Goal: Information Seeking & Learning: Learn about a topic

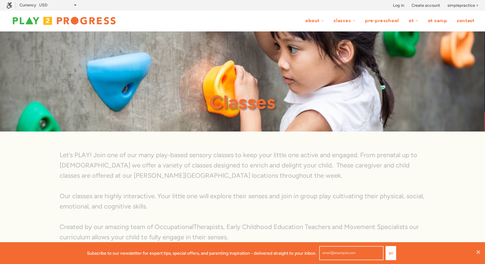
scroll to position [0, 0]
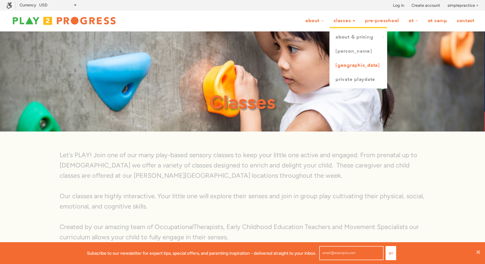
click at [353, 66] on link "[GEOGRAPHIC_DATA]" at bounding box center [358, 65] width 57 height 14
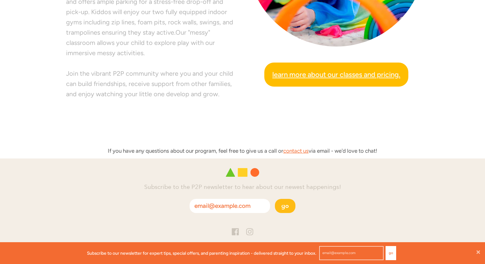
scroll to position [303, 0]
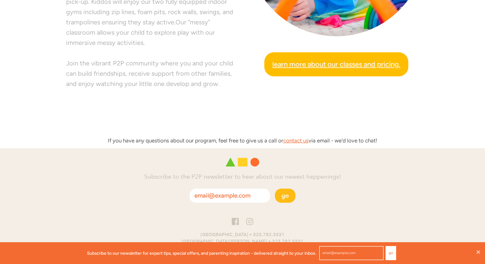
click at [344, 68] on span "Learn more about our classes and pricing." at bounding box center [336, 64] width 128 height 11
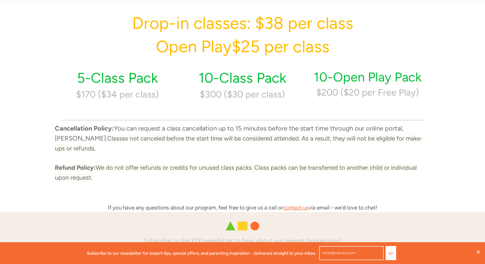
scroll to position [283, 0]
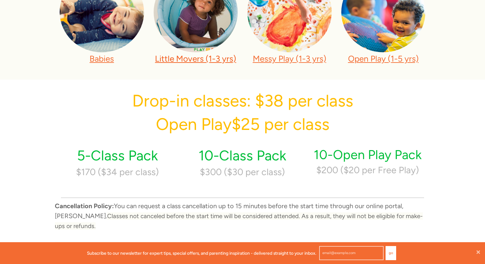
click at [203, 56] on link "Little Movers (1-3 yrs)" at bounding box center [195, 59] width 81 height 10
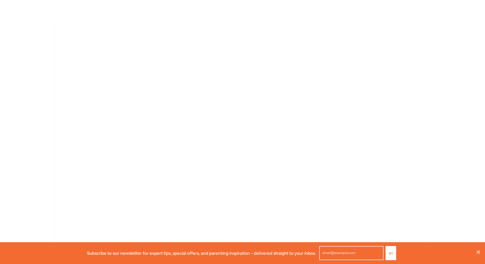
scroll to position [448, 0]
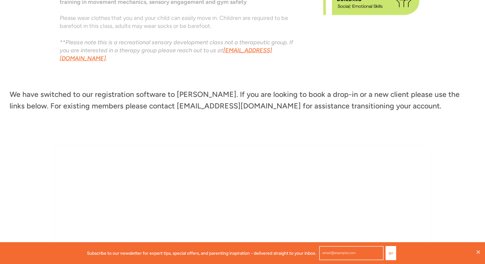
click at [133, 55] on p "**Please note this is a recreational sensory development class not a therapeuti…" at bounding box center [181, 51] width 242 height 24
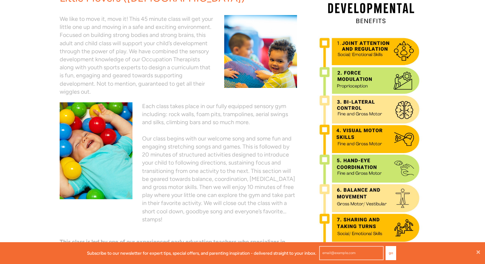
scroll to position [0, 0]
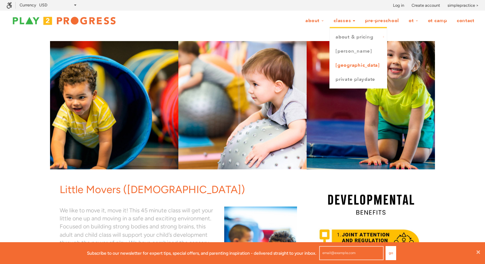
click at [357, 67] on link "[GEOGRAPHIC_DATA]" at bounding box center [358, 65] width 57 height 14
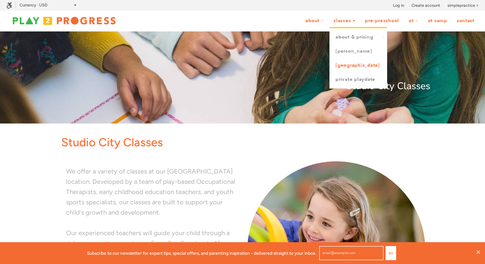
click at [354, 66] on link "[GEOGRAPHIC_DATA]" at bounding box center [358, 65] width 57 height 14
click at [347, 67] on link "[GEOGRAPHIC_DATA]" at bounding box center [358, 65] width 57 height 14
click at [351, 79] on link "Private Playdate" at bounding box center [358, 80] width 57 height 14
